Goal: Complete application form: Complete application form

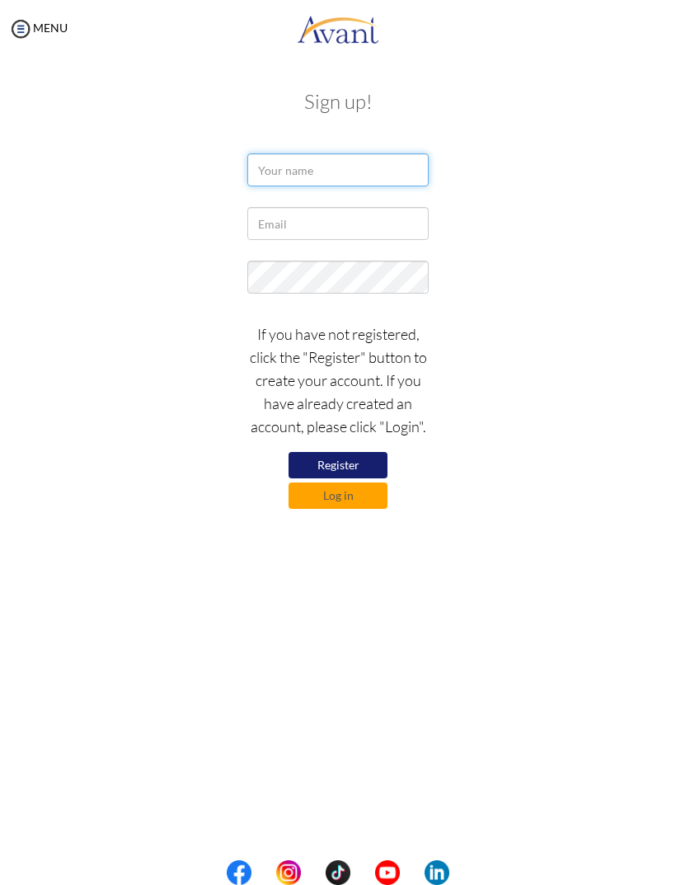
click at [340, 167] on input "text" at bounding box center [337, 169] width 181 height 33
type input "[PERSON_NAME]"
click at [340, 257] on form "[PERSON_NAME] If you have not registered, click the "Register" button to create…" at bounding box center [338, 330] width 594 height 355
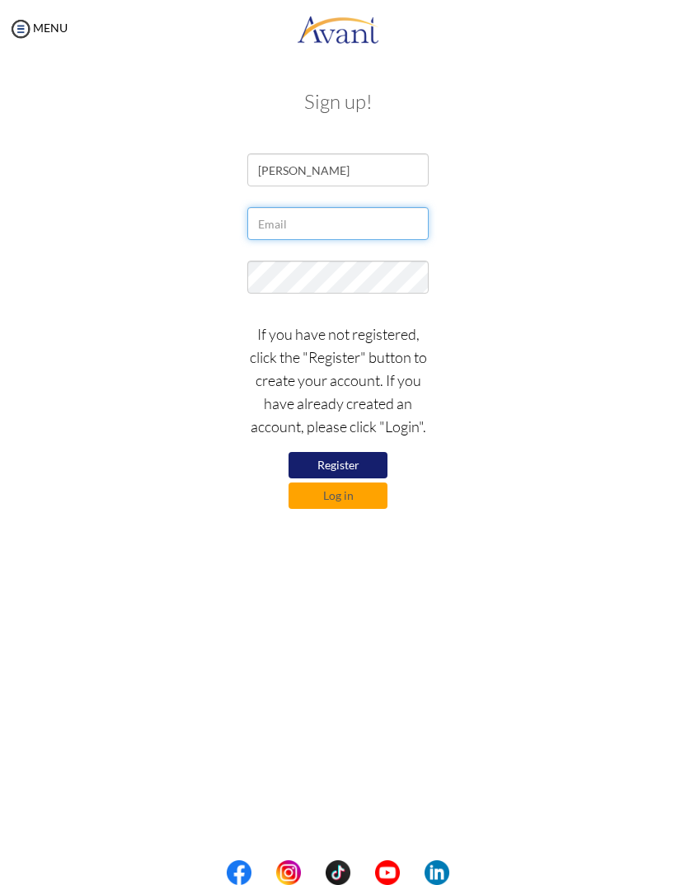
click at [379, 228] on input "text" at bounding box center [337, 223] width 181 height 33
type input "[EMAIL_ADDRESS][DOMAIN_NAME]"
click at [362, 459] on button "Register" at bounding box center [338, 465] width 99 height 26
click at [379, 495] on button "Log in" at bounding box center [338, 495] width 99 height 26
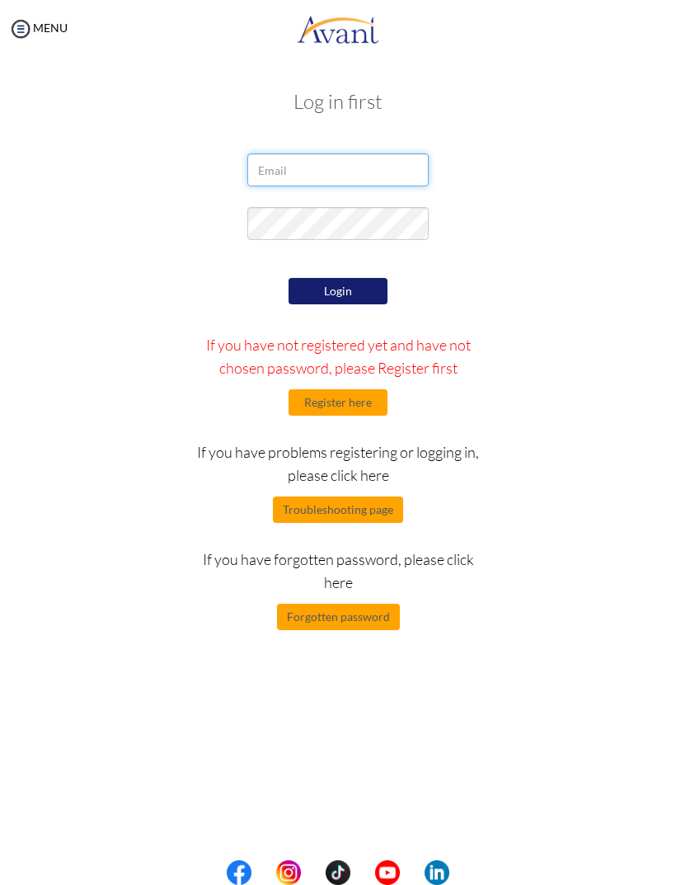
click at [372, 158] on input "email" at bounding box center [337, 169] width 181 height 33
type input "[EMAIL_ADDRESS][DOMAIN_NAME]"
click at [369, 292] on button "Login" at bounding box center [338, 291] width 99 height 26
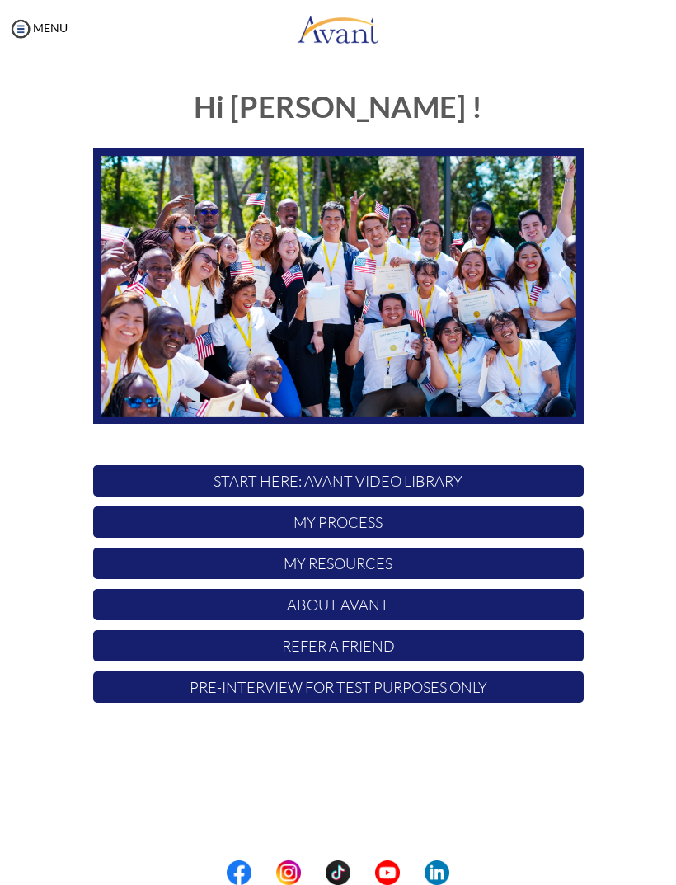
click at [438, 477] on p "START HERE: Avant Video Library" at bounding box center [338, 480] width 491 height 31
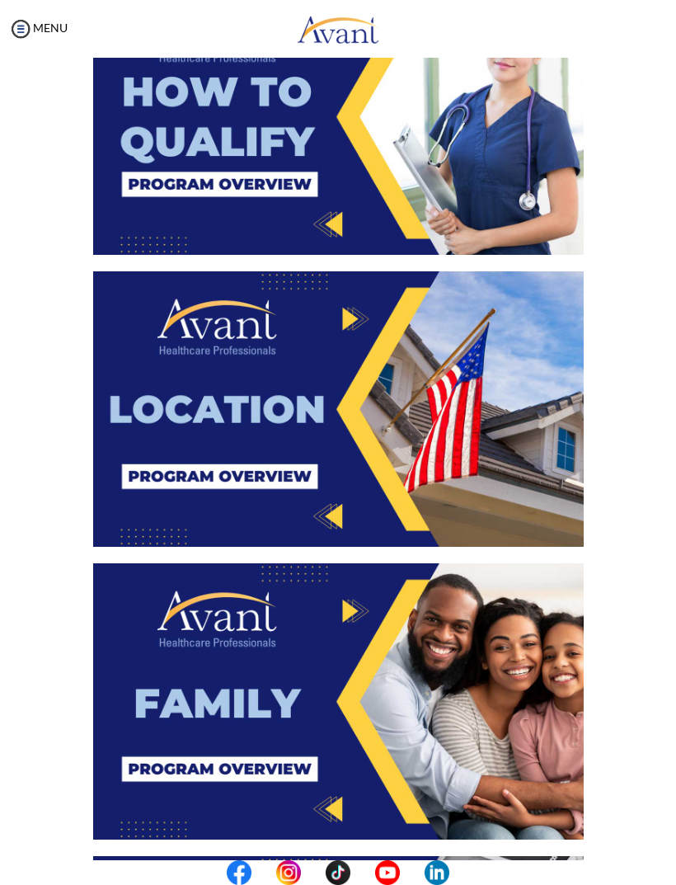
scroll to position [628, 0]
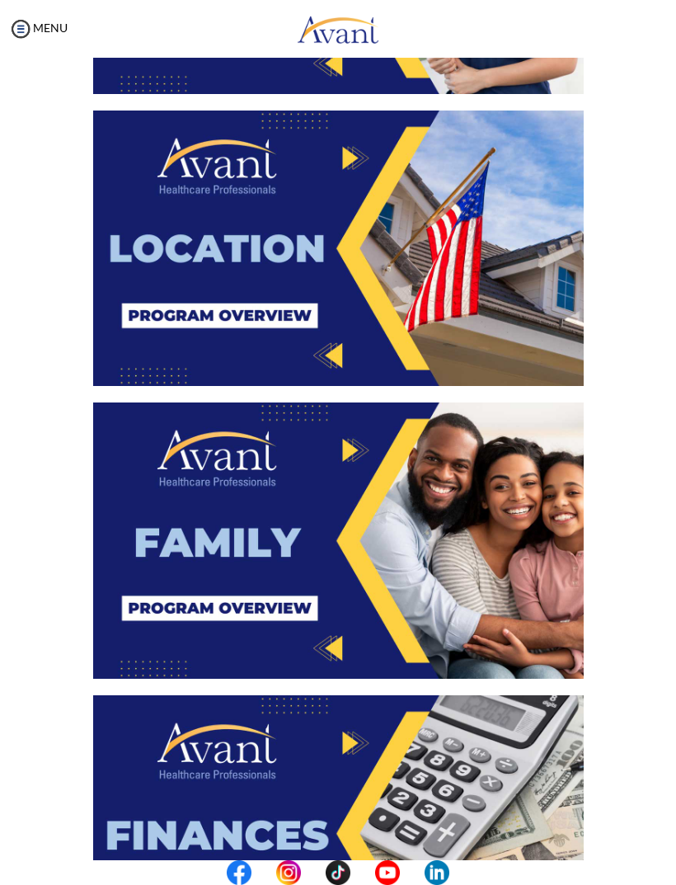
click at [516, 337] on img at bounding box center [338, 249] width 491 height 276
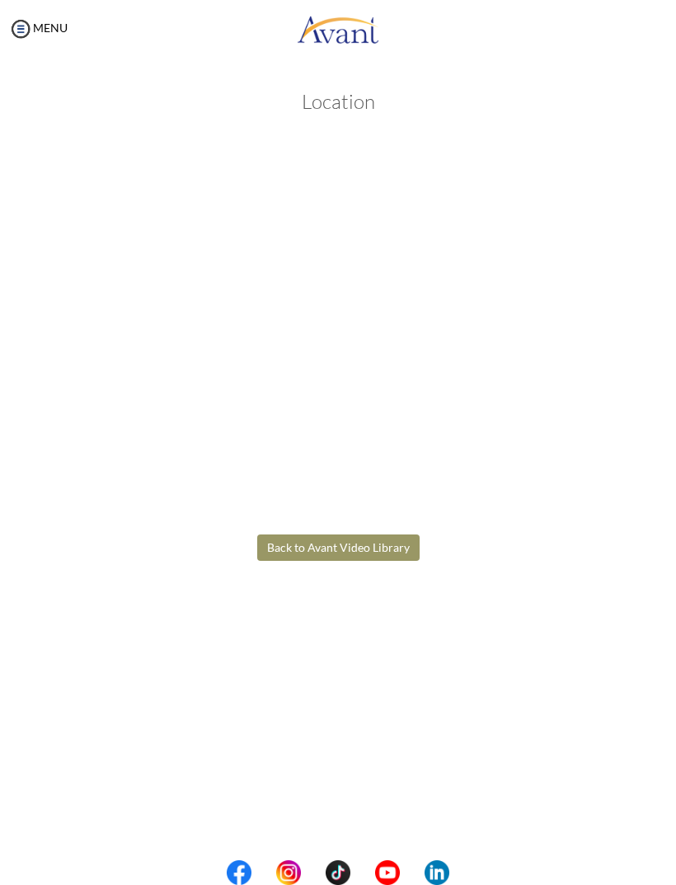
click at [393, 545] on body "Maintenance break. Please come back in 2 hours. MENU My Status What is the next…" at bounding box center [338, 442] width 676 height 885
click at [32, 21] on img at bounding box center [20, 28] width 25 height 25
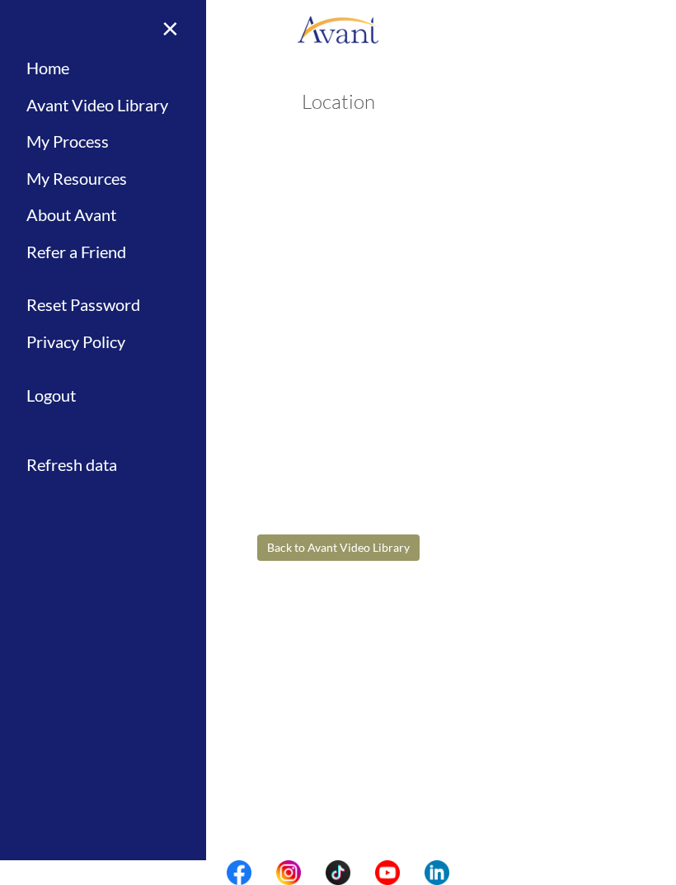
click at [59, 68] on link "Home" at bounding box center [103, 67] width 206 height 37
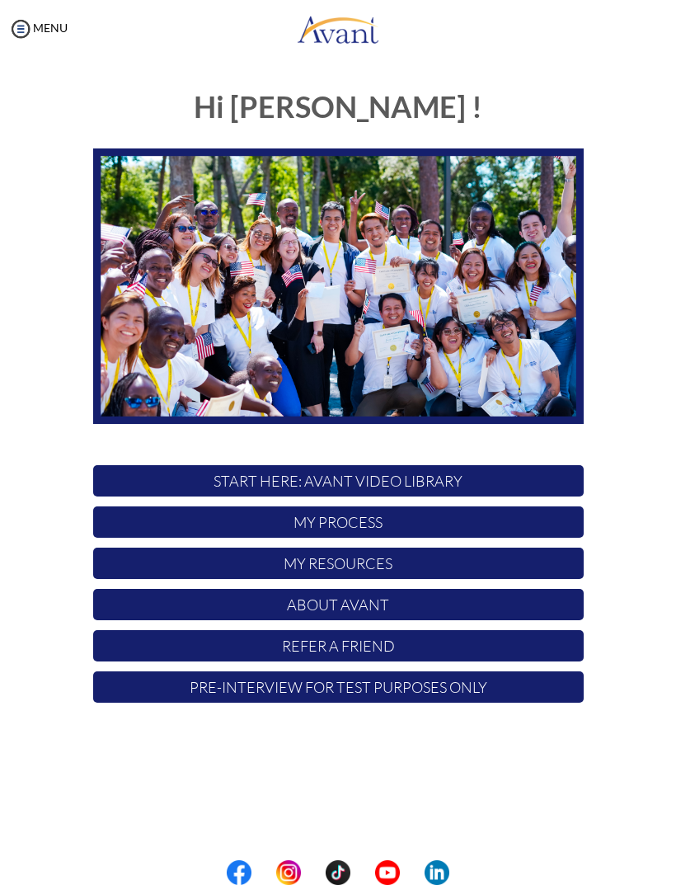
click at [48, 26] on link "MENU" at bounding box center [37, 28] width 59 height 14
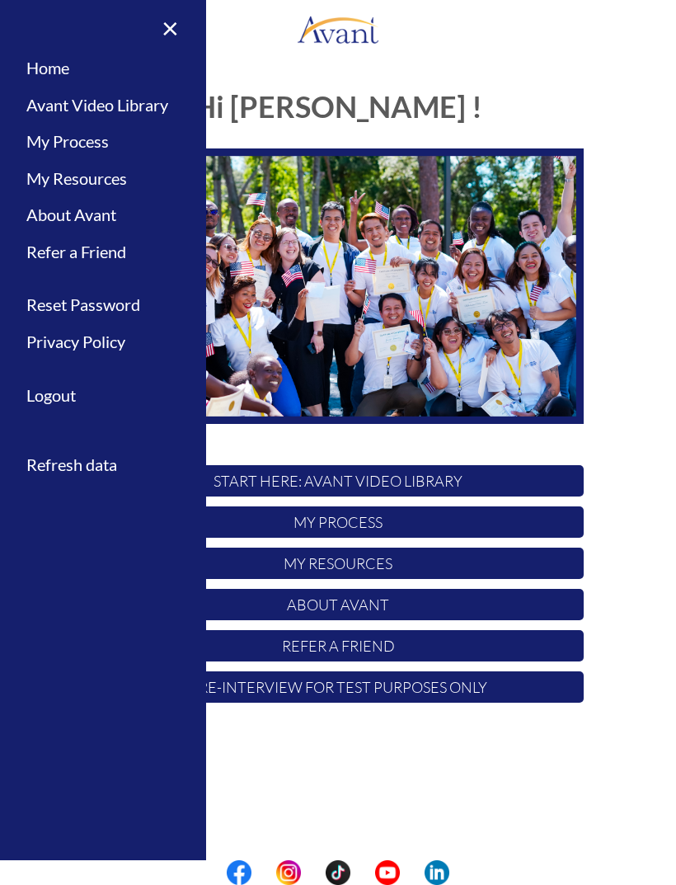
click at [534, 741] on div "Hi Jessa ! START HERE: Avant Video Library My Process My Resources About Avant …" at bounding box center [337, 434] width 643 height 721
click at [531, 759] on div "Hi Jessa ! START HERE: Avant Video Library My Process My Resources About Avant …" at bounding box center [337, 434] width 643 height 721
click at [482, 750] on div "Hi Jessa ! START HERE: Avant Video Library My Process My Resources About Avant …" at bounding box center [337, 434] width 643 height 721
click at [463, 327] on img at bounding box center [338, 286] width 491 height 276
click at [162, 21] on link "×" at bounding box center [160, 27] width 50 height 55
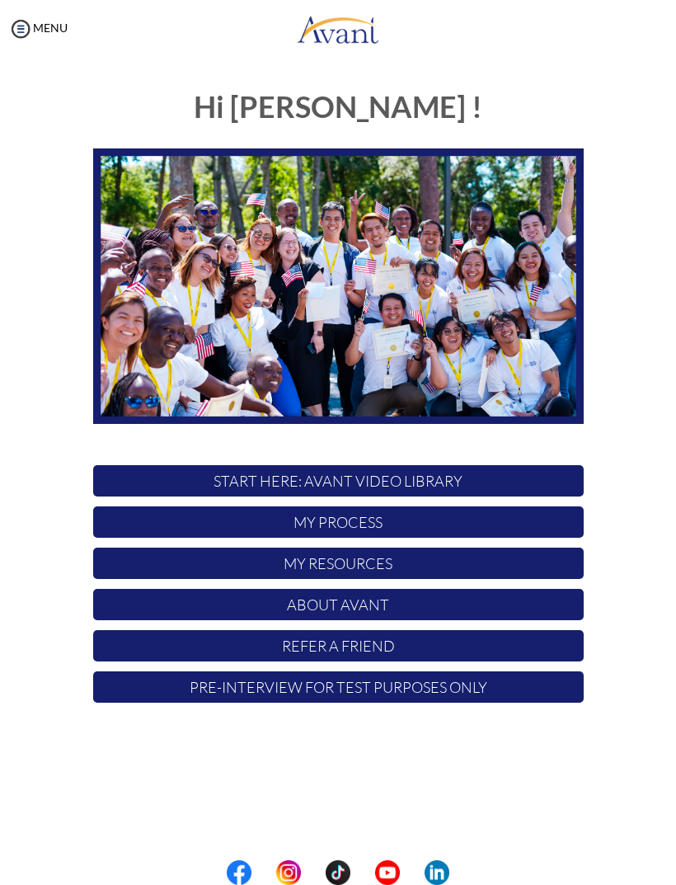
click at [535, 523] on p "My Process" at bounding box center [338, 521] width 491 height 31
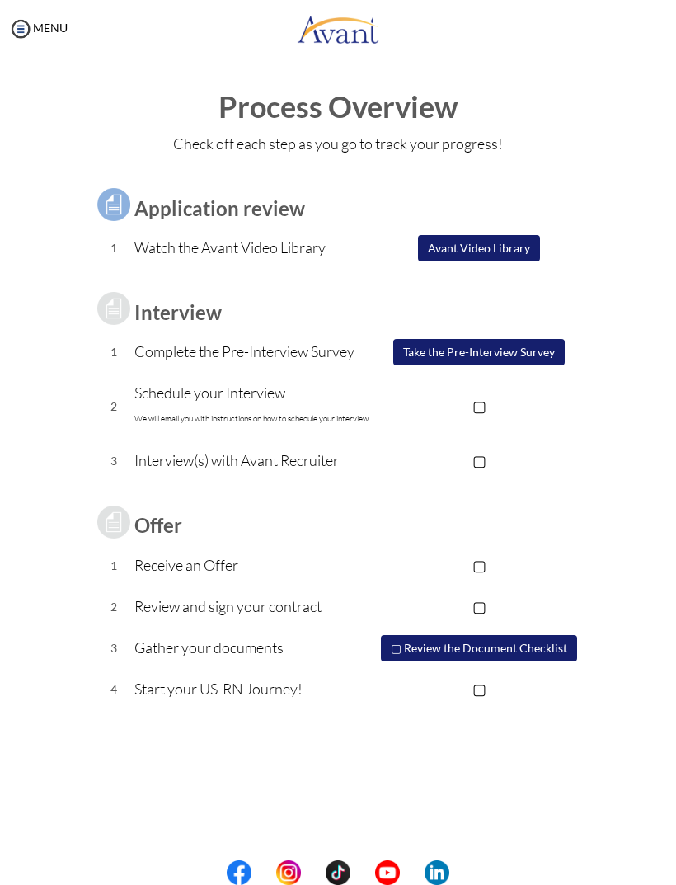
click at [524, 650] on button "▢ Review the Document Checklist" at bounding box center [479, 648] width 196 height 26
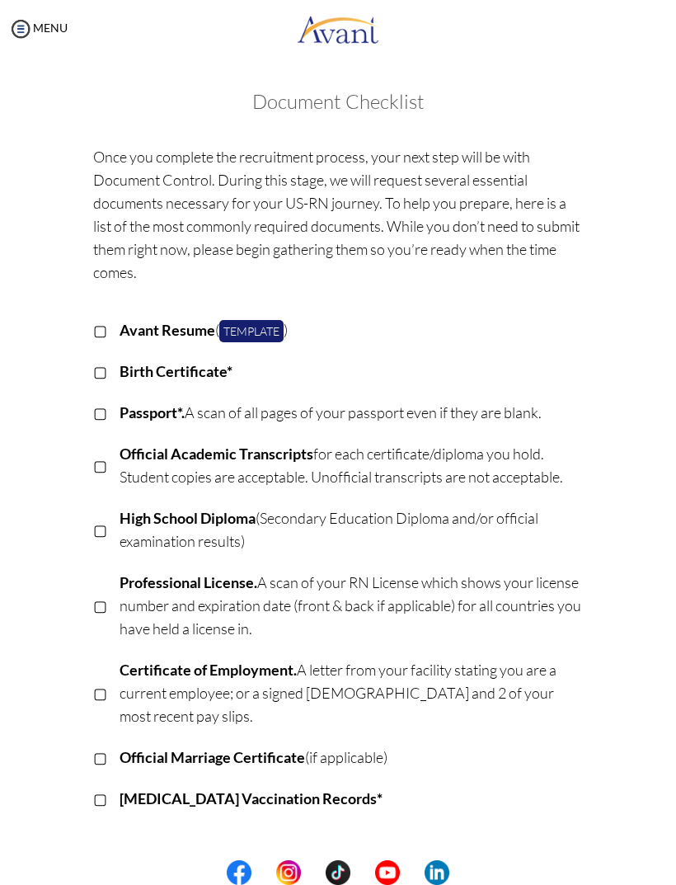
scroll to position [0, 0]
click at [49, 29] on link "MENU" at bounding box center [37, 28] width 59 height 14
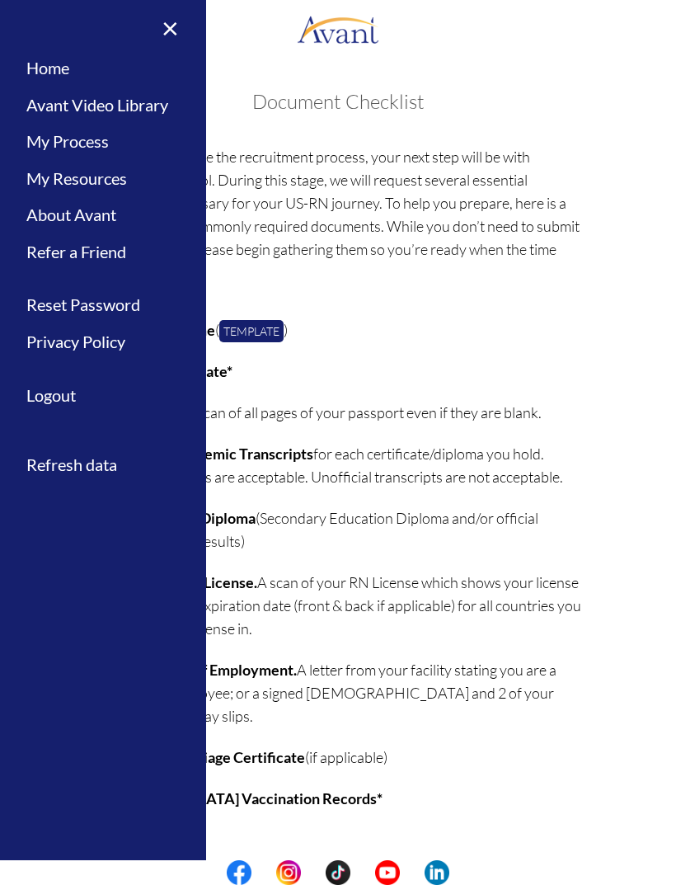
click at [46, 69] on link "Home" at bounding box center [103, 67] width 206 height 37
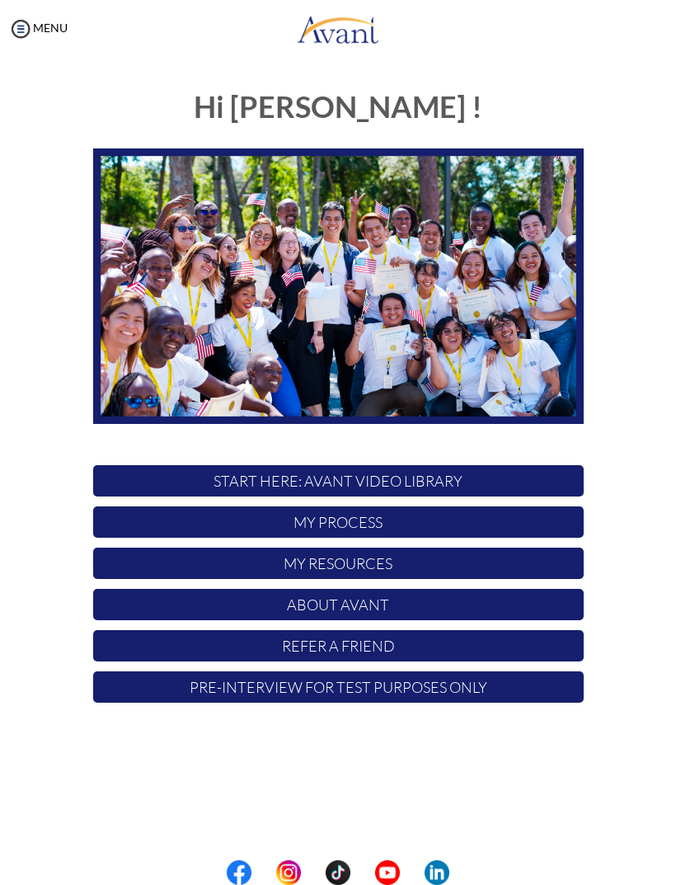
click at [528, 554] on p "My Resources" at bounding box center [338, 563] width 491 height 31
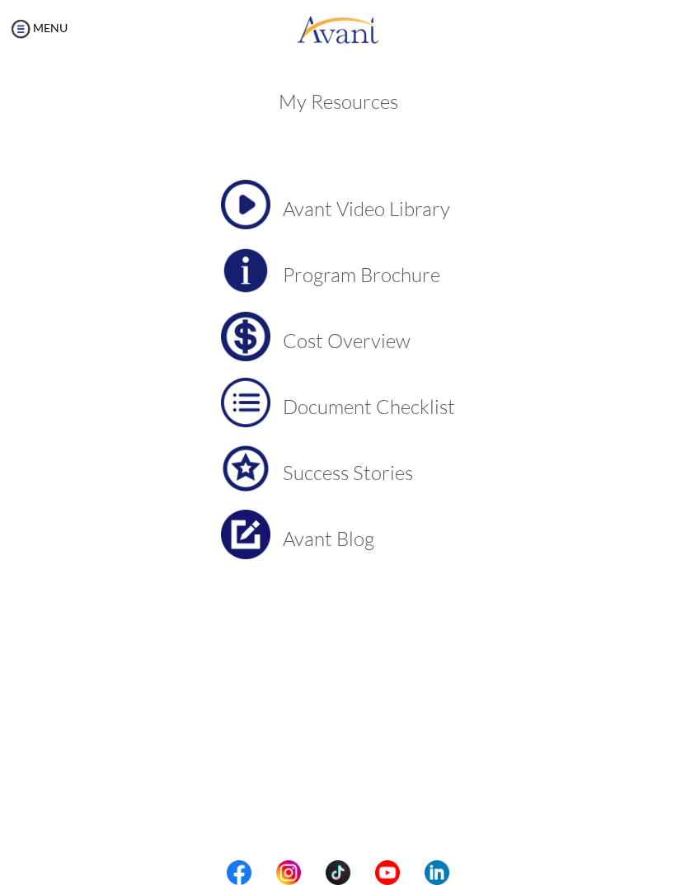
click at [66, 33] on link "MENU" at bounding box center [37, 28] width 59 height 14
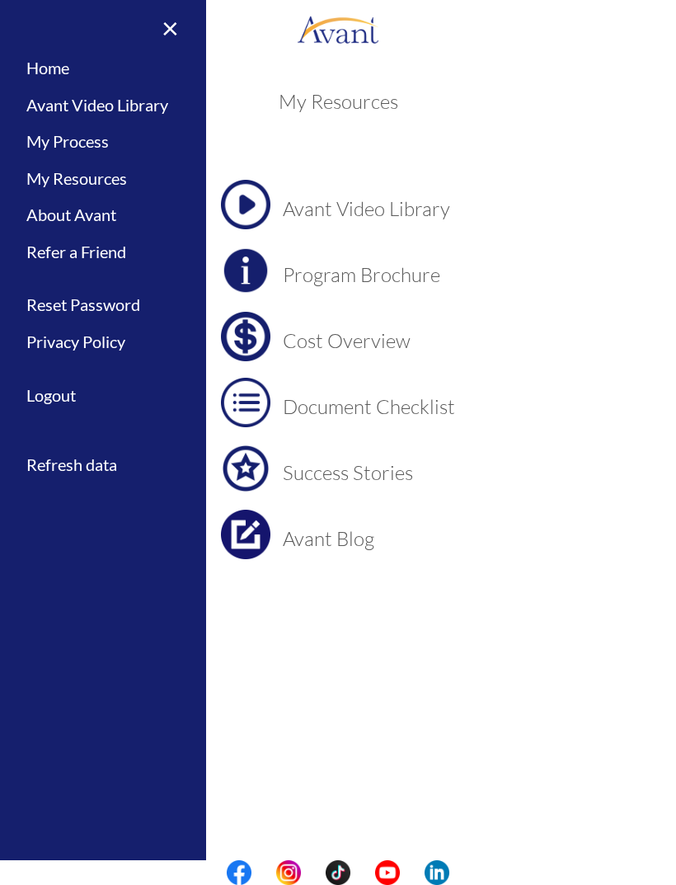
click at [63, 72] on link "Home" at bounding box center [103, 67] width 206 height 37
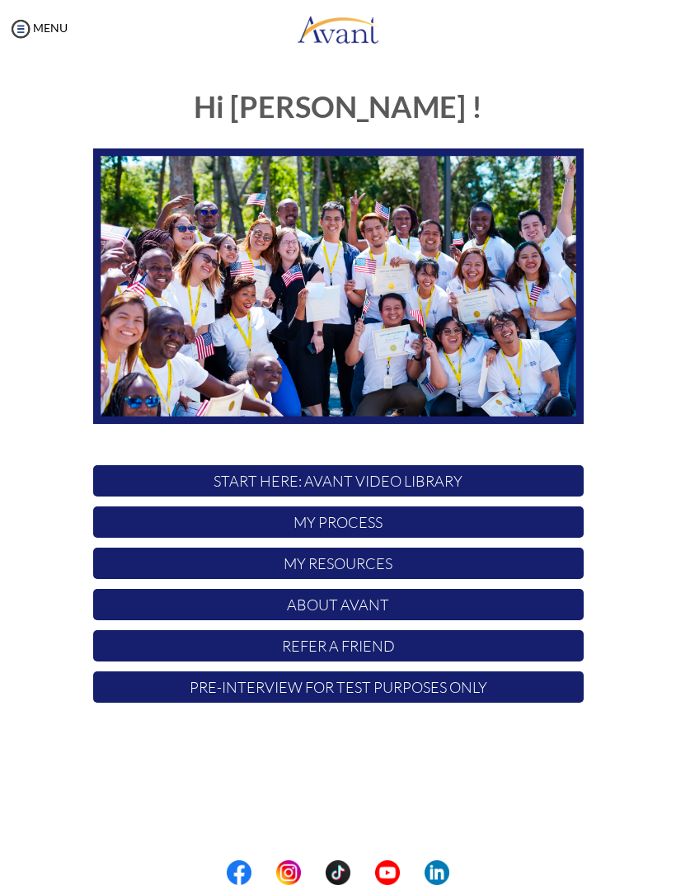
click at [486, 689] on p "Pre-Interview for test purposes only" at bounding box center [338, 686] width 491 height 31
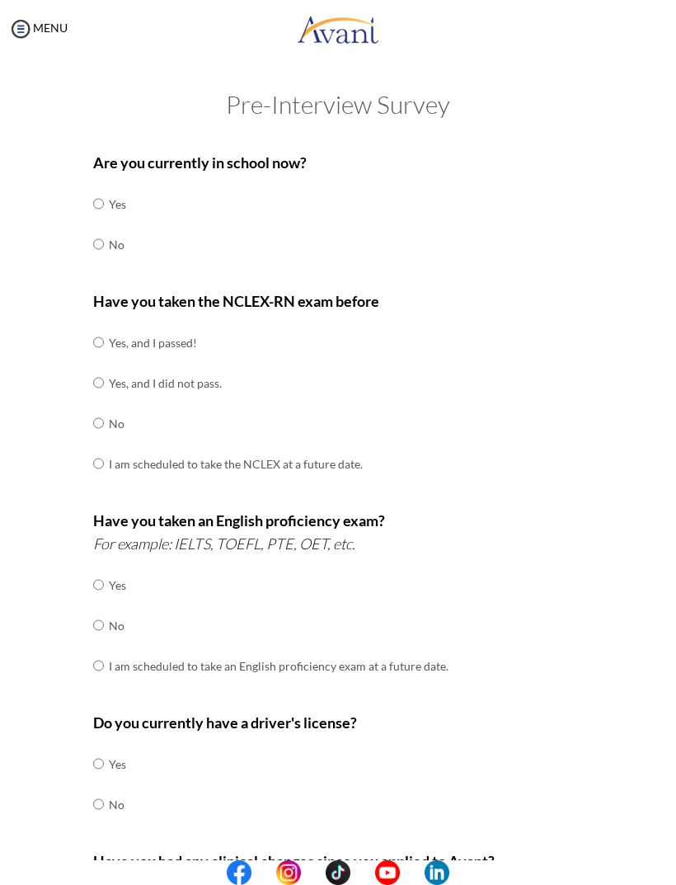
click at [101, 241] on input "radio" at bounding box center [98, 244] width 11 height 33
radio input "true"
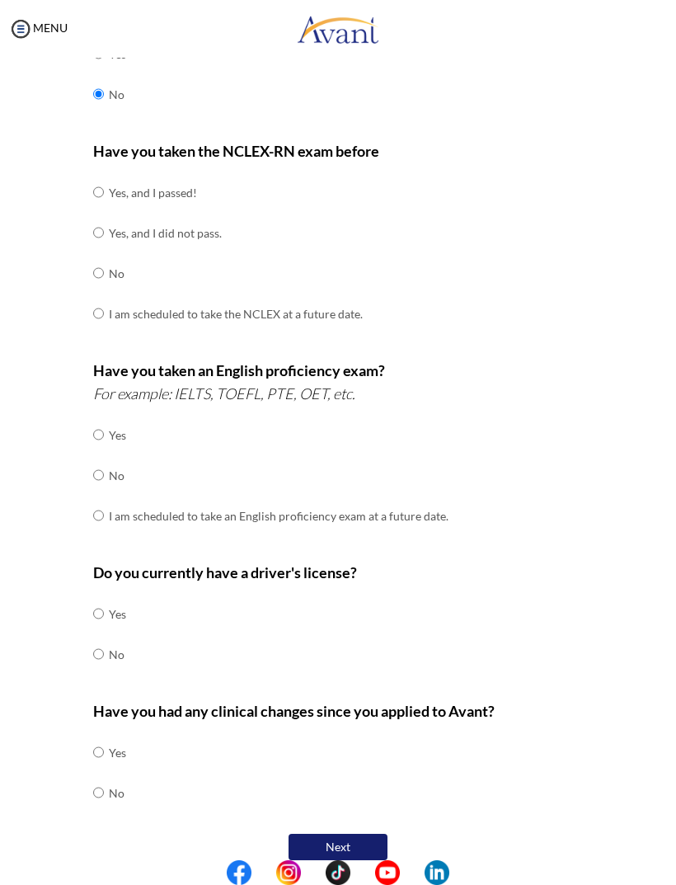
scroll to position [149, 0]
click at [103, 261] on input "radio" at bounding box center [98, 273] width 11 height 33
radio input "true"
click at [95, 476] on input "radio" at bounding box center [98, 475] width 11 height 33
radio input "true"
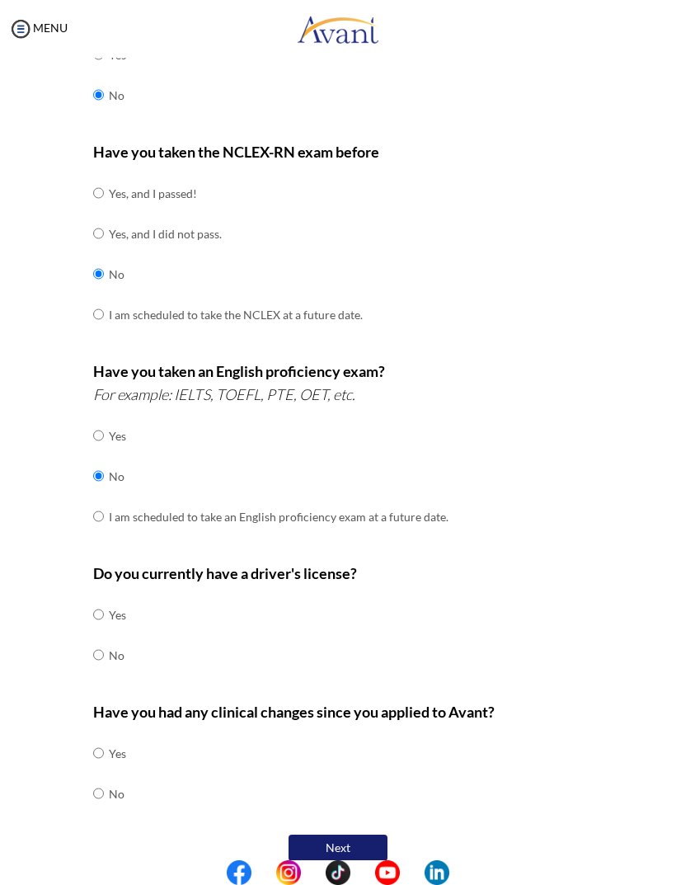
click at [99, 650] on input "radio" at bounding box center [98, 654] width 11 height 33
radio input "true"
click at [121, 775] on td "No" at bounding box center [117, 794] width 17 height 40
click at [104, 777] on input "radio" at bounding box center [98, 793] width 11 height 33
radio input "true"
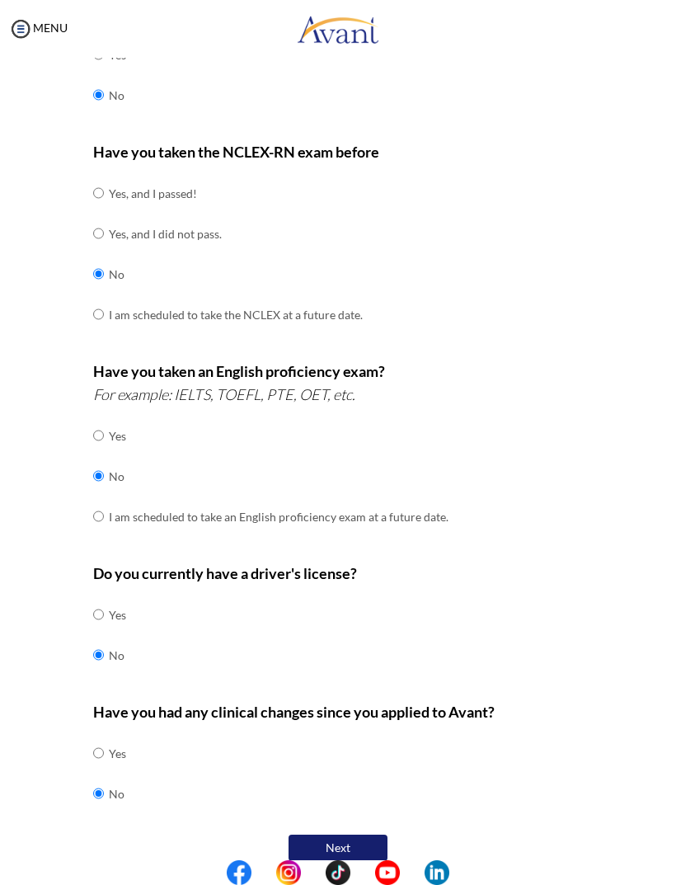
click at [365, 835] on button "Next" at bounding box center [338, 848] width 99 height 26
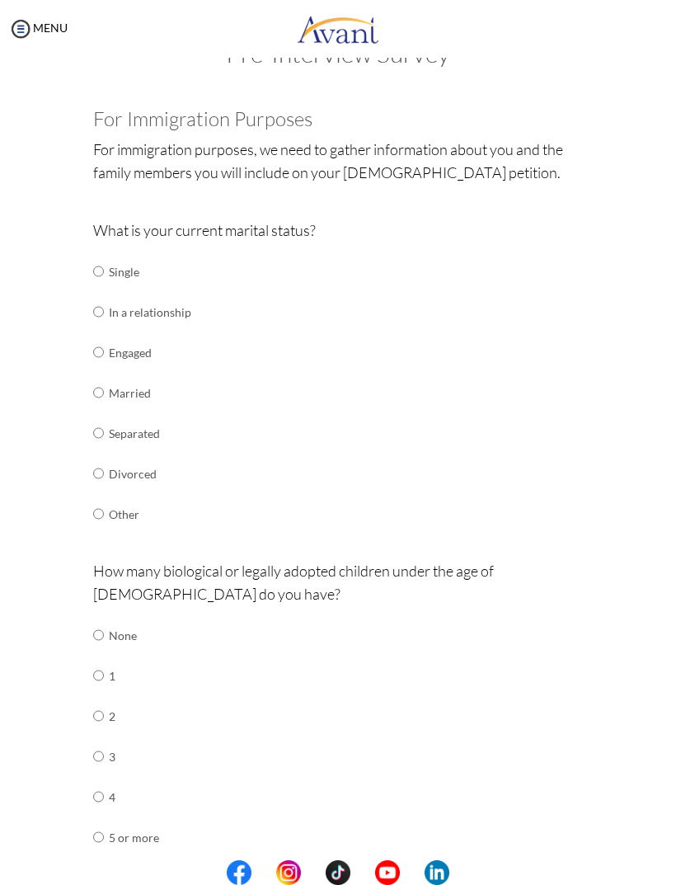
scroll to position [52, 0]
click at [97, 271] on input "radio" at bounding box center [98, 270] width 11 height 33
radio input "true"
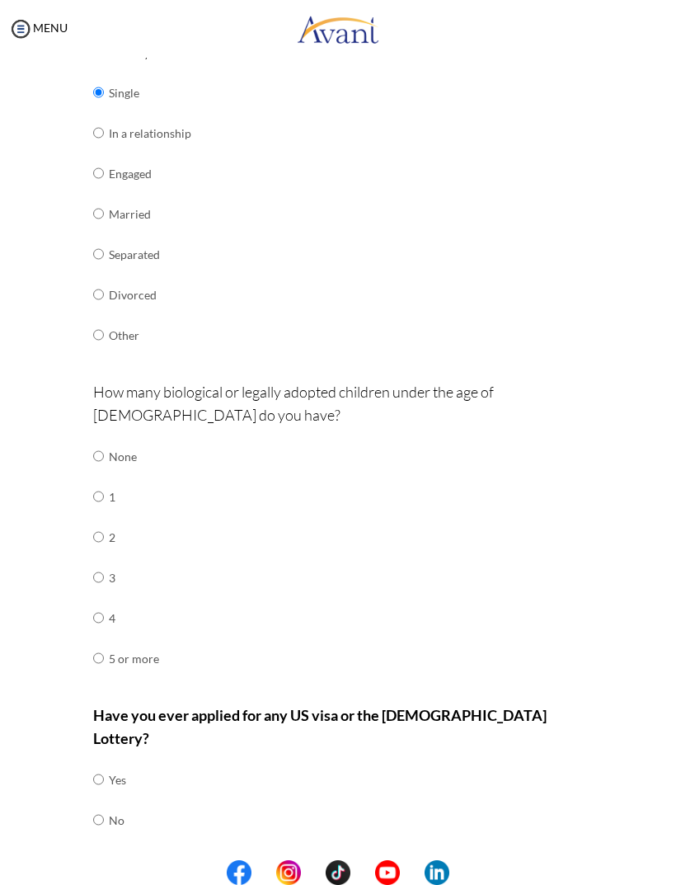
scroll to position [230, 0]
click at [94, 454] on input "radio" at bounding box center [98, 456] width 11 height 33
radio input "true"
click at [104, 803] on input "radio" at bounding box center [98, 819] width 11 height 33
radio input "true"
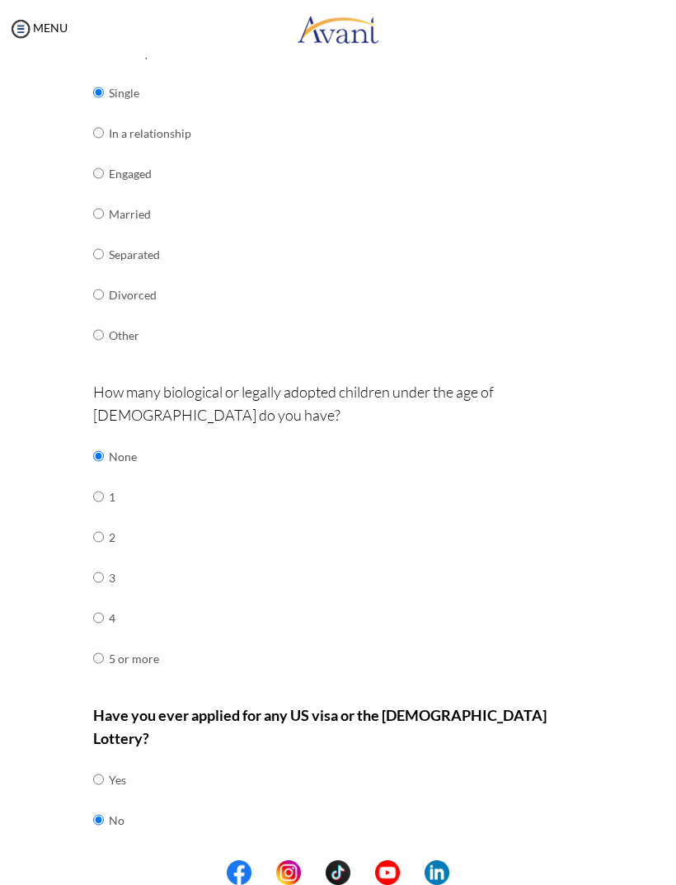
click at [403, 861] on button "Next" at bounding box center [391, 874] width 99 height 26
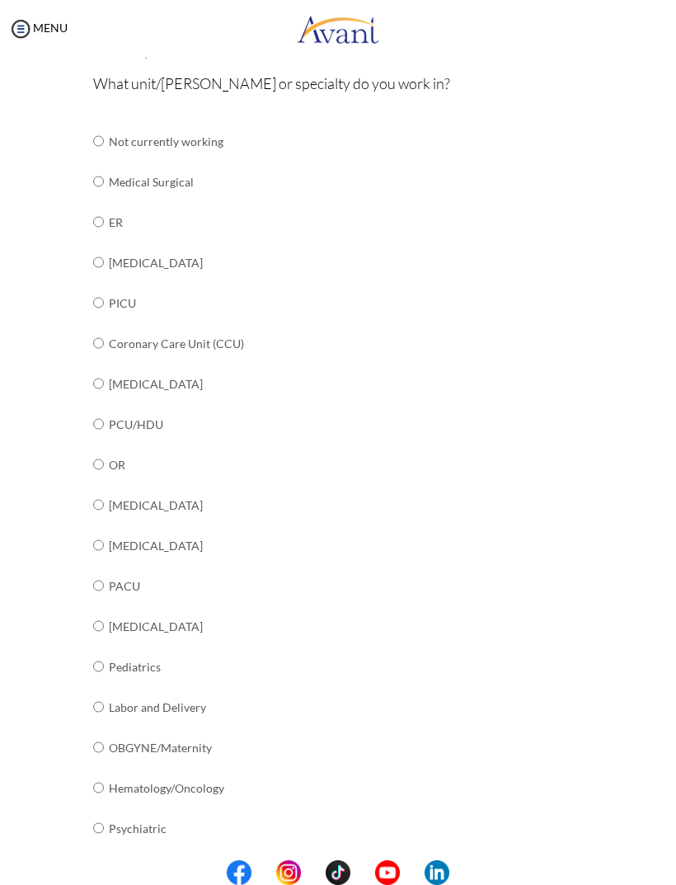
scroll to position [204, 0]
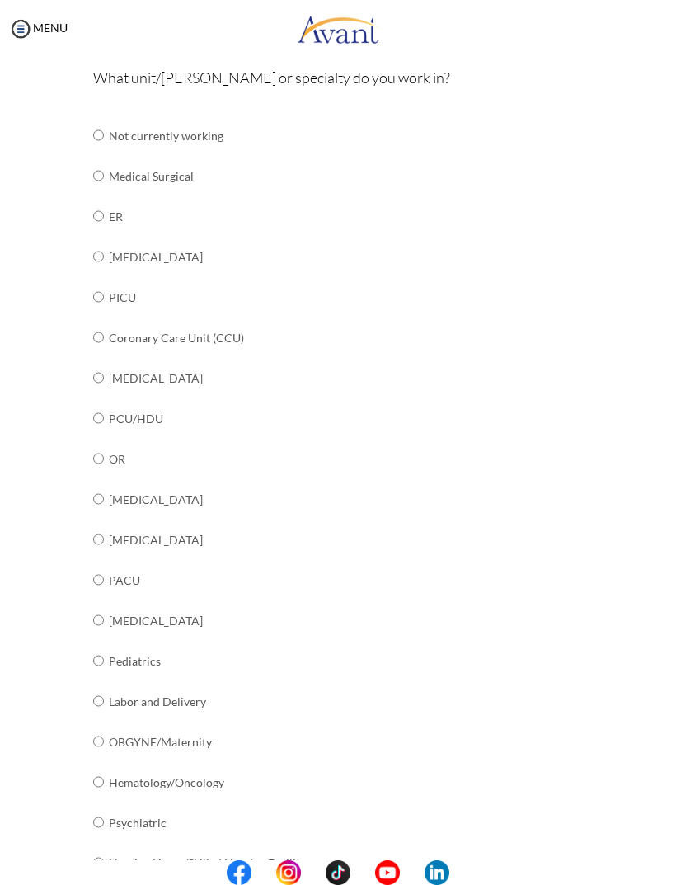
click at [97, 257] on input "radio" at bounding box center [98, 256] width 11 height 33
radio input "true"
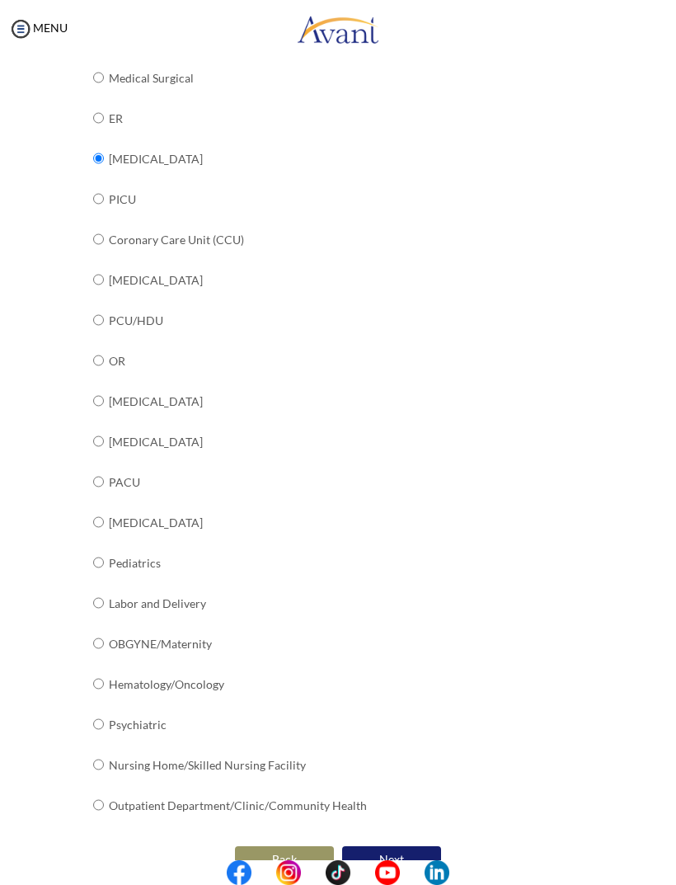
scroll to position [33, 0]
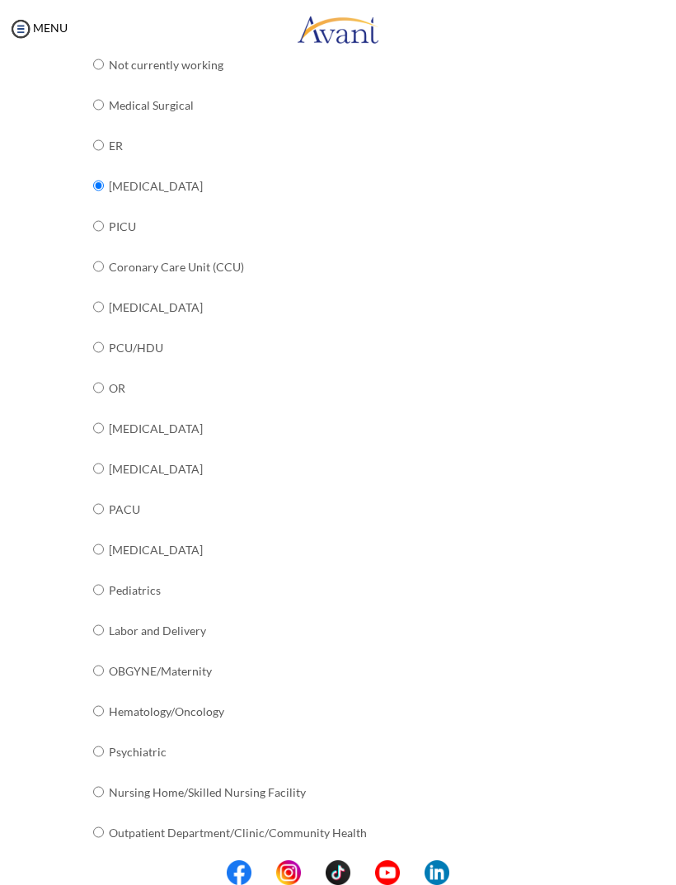
click at [416, 873] on button "Next" at bounding box center [391, 886] width 99 height 26
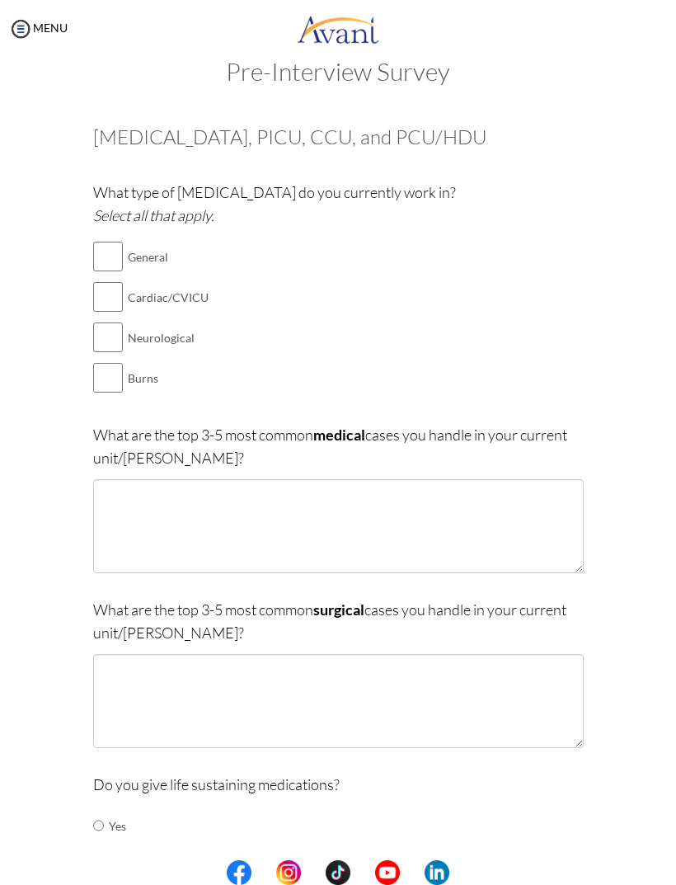
click at [109, 260] on input "checkbox" at bounding box center [108, 256] width 30 height 33
checkbox input "true"
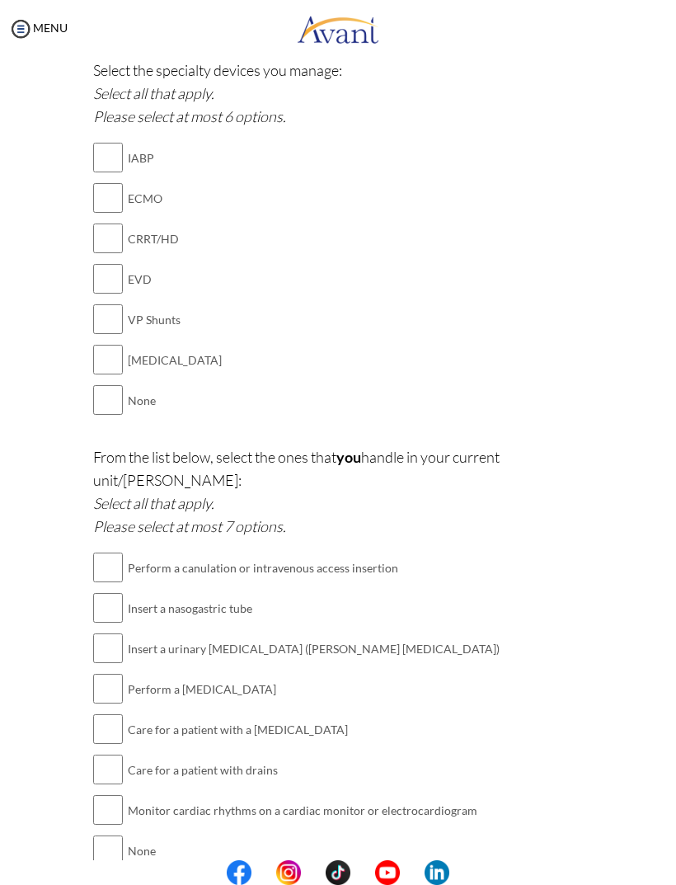
scroll to position [1680, 0]
